Goal: Information Seeking & Learning: Learn about a topic

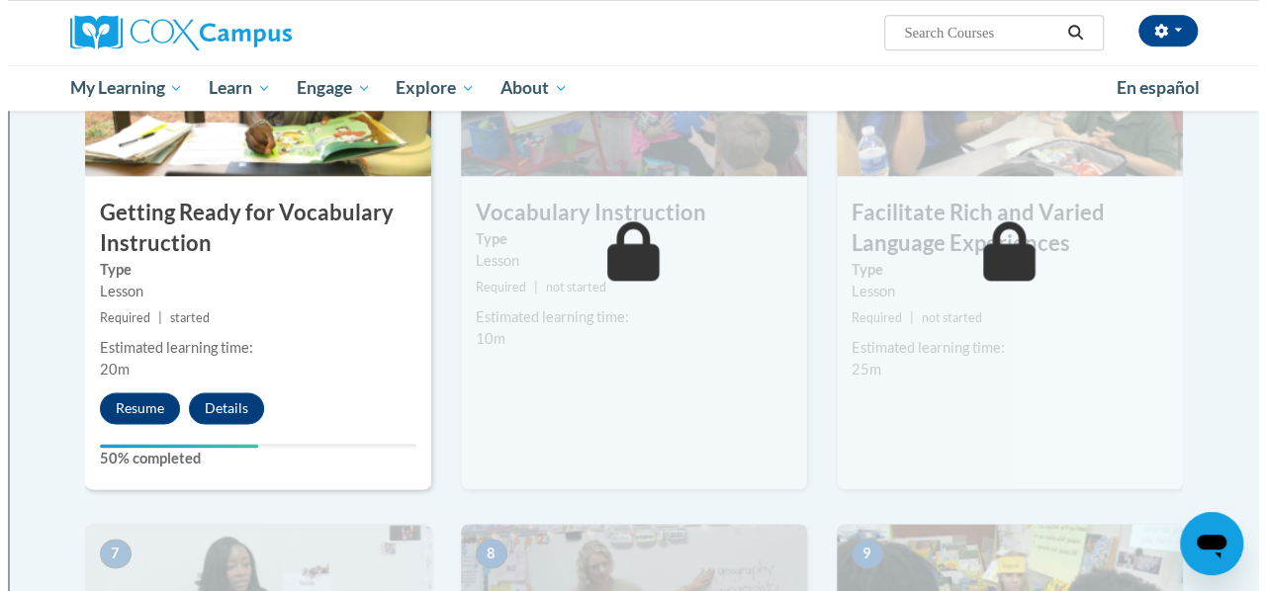
scroll to position [1088, 0]
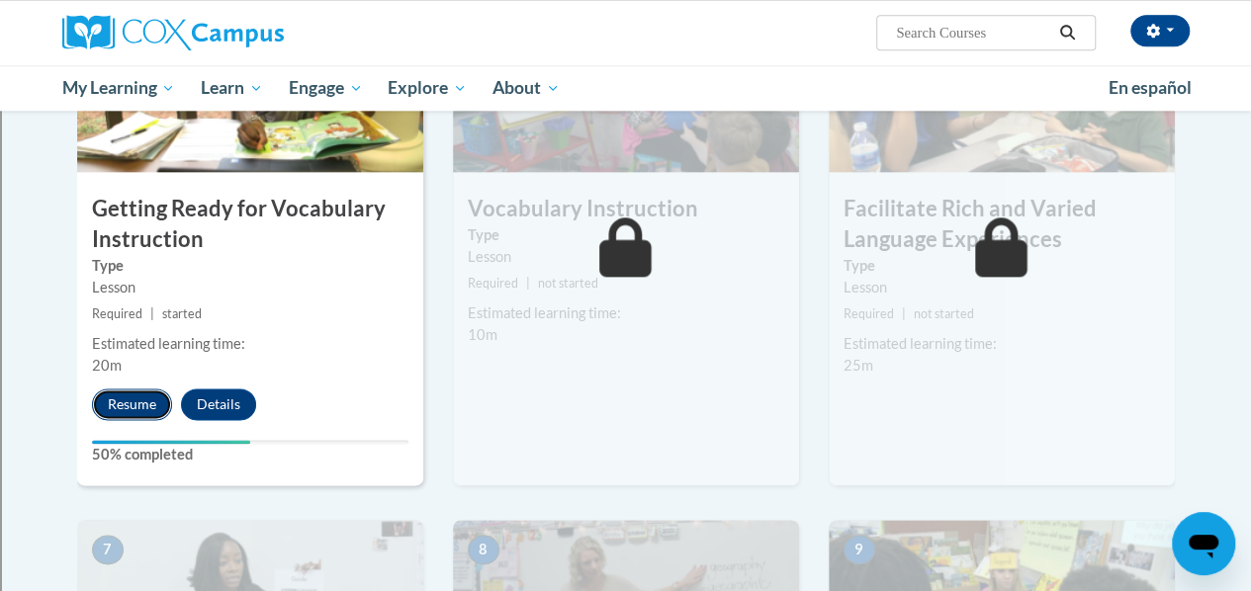
click at [136, 399] on button "Resume" at bounding box center [132, 405] width 80 height 32
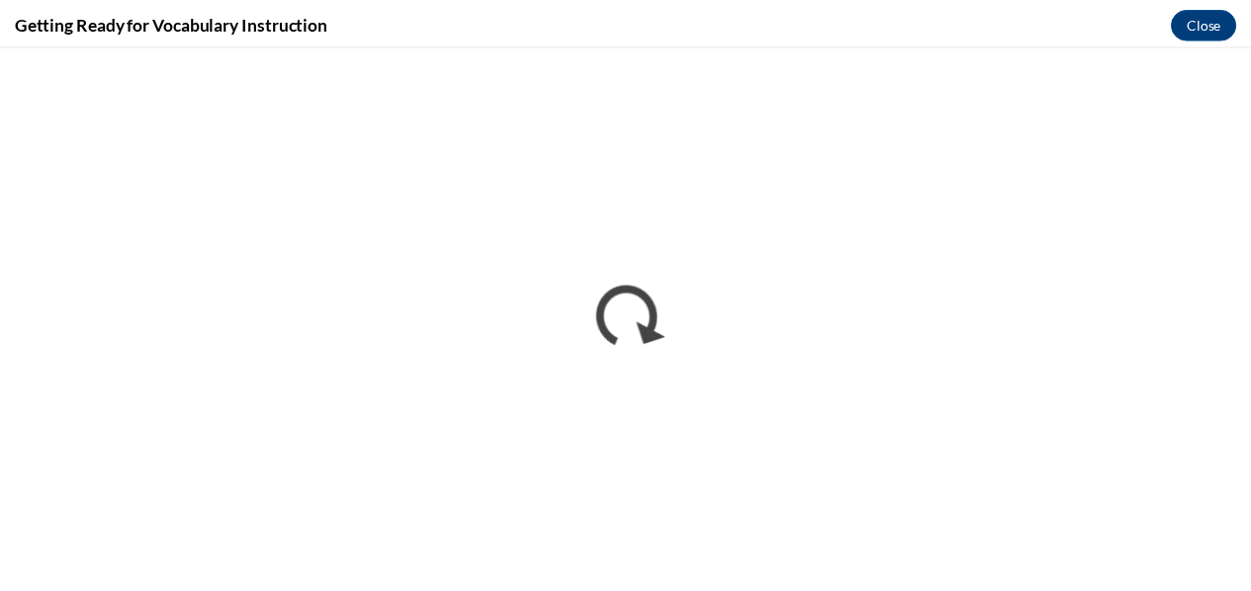
scroll to position [0, 0]
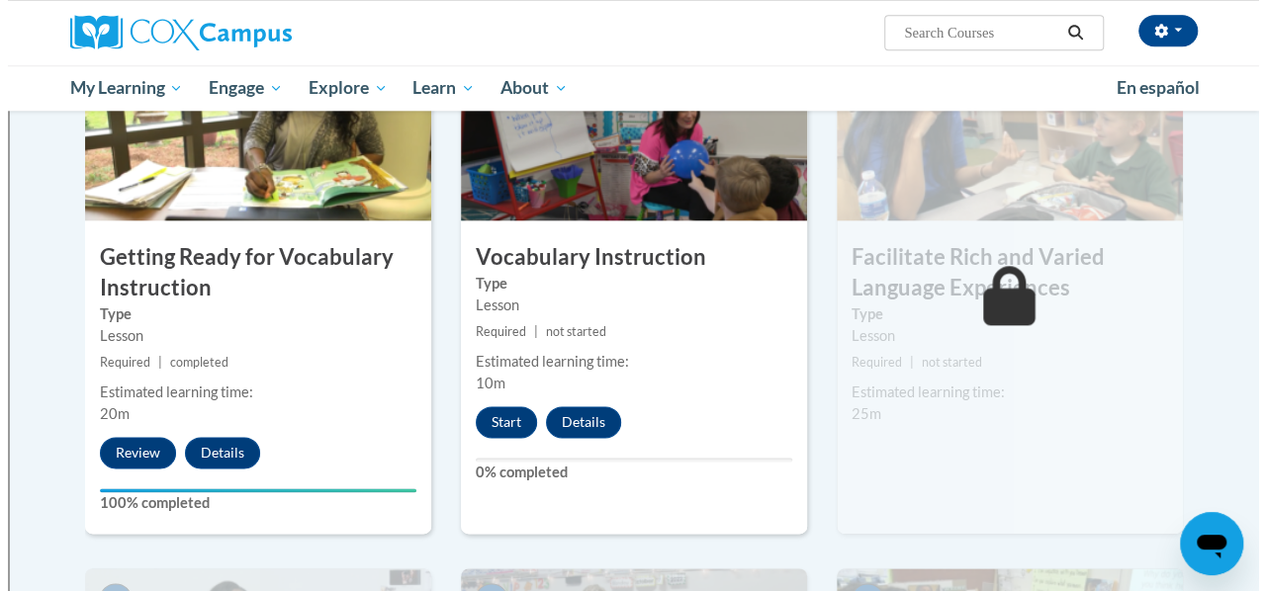
scroll to position [1025, 0]
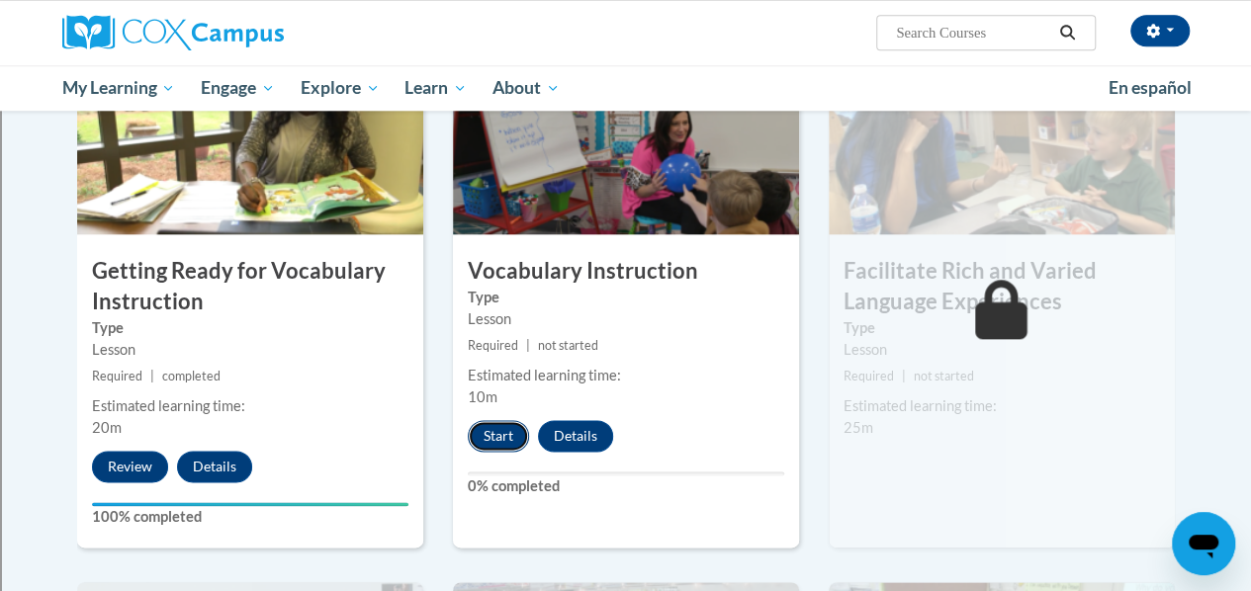
click at [496, 428] on button "Start" at bounding box center [498, 436] width 61 height 32
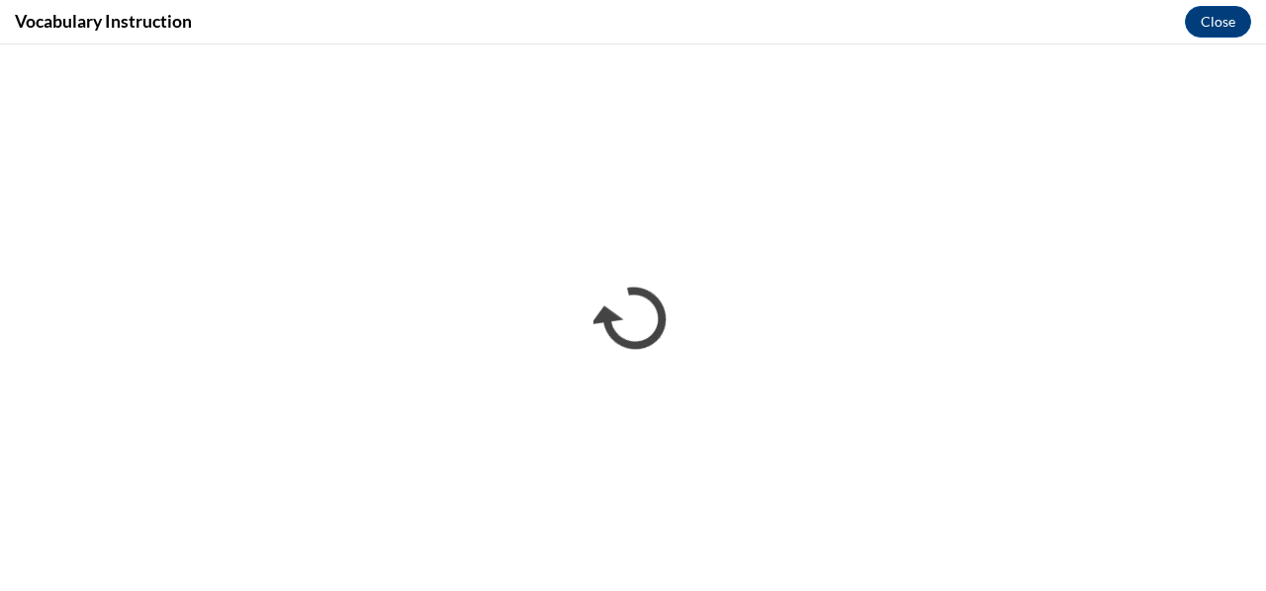
scroll to position [0, 0]
